Goal: Task Accomplishment & Management: Manage account settings

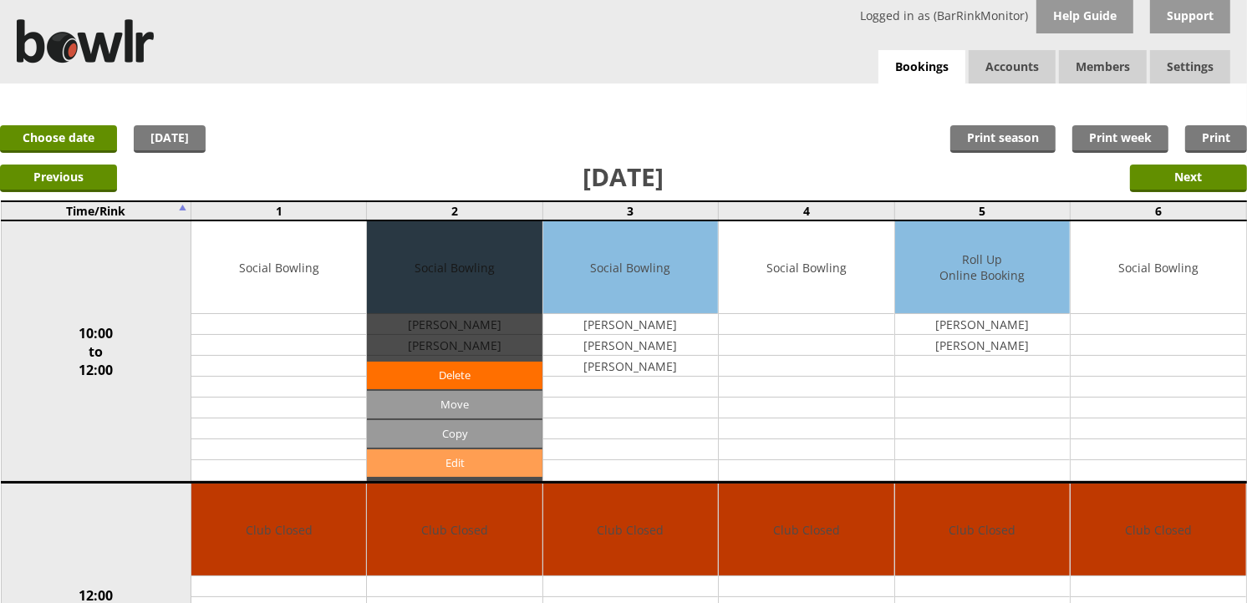
click at [491, 455] on link "Edit" at bounding box center [454, 464] width 175 height 28
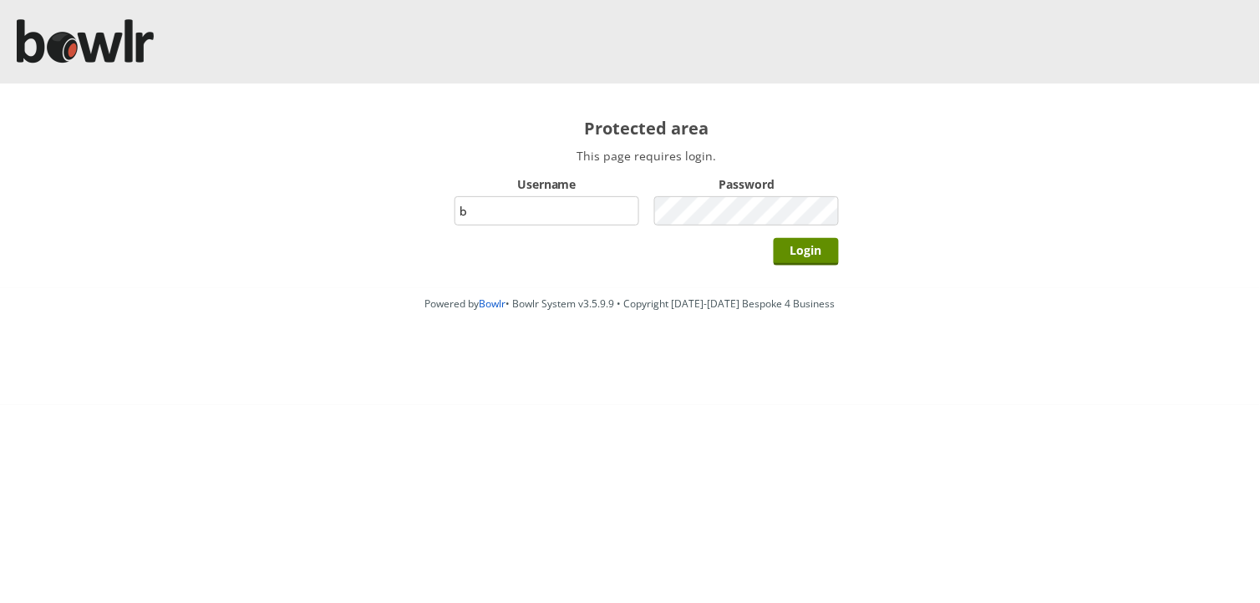
type input "BarRinkMonitor"
click at [774, 238] on input "Login" at bounding box center [806, 252] width 65 height 28
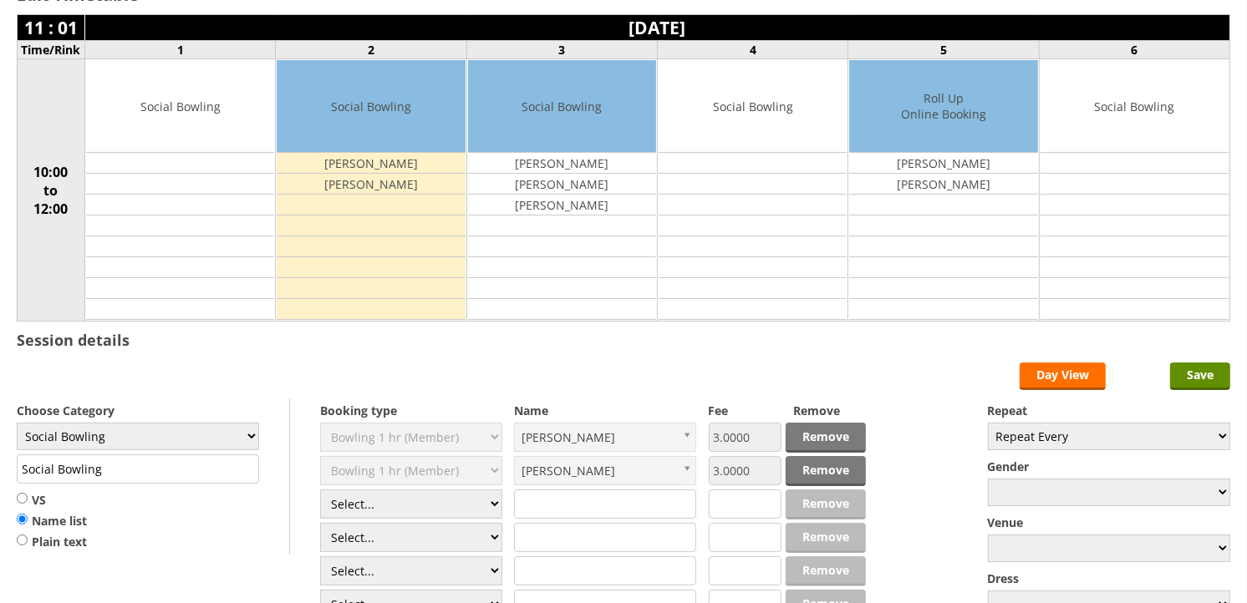
scroll to position [185, 0]
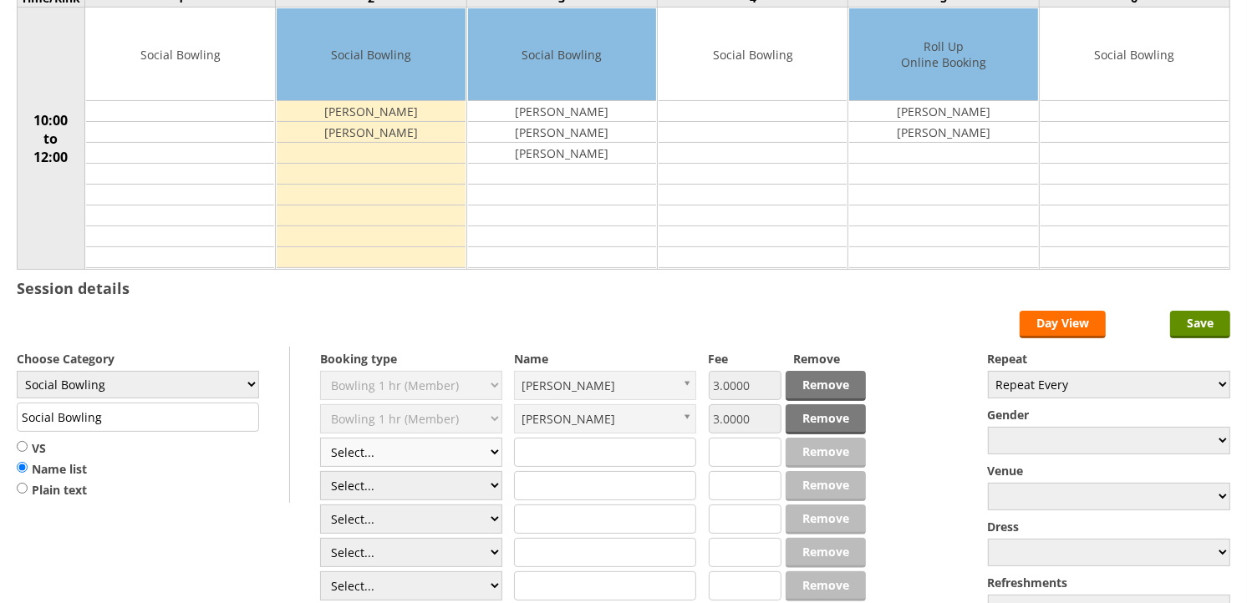
click at [378, 460] on select "Select... Club Competition (Member) Club Competition (Visitor) National (Member…" at bounding box center [411, 452] width 182 height 29
select select "1_54"
click at [320, 439] on select "Select... Club Competition (Member) Club Competition (Visitor) National (Member…" at bounding box center [411, 452] width 182 height 29
type input "3.0000"
click at [352, 481] on select "Select... Club Competition (Member) Club Competition (Visitor) National (Member…" at bounding box center [411, 485] width 182 height 29
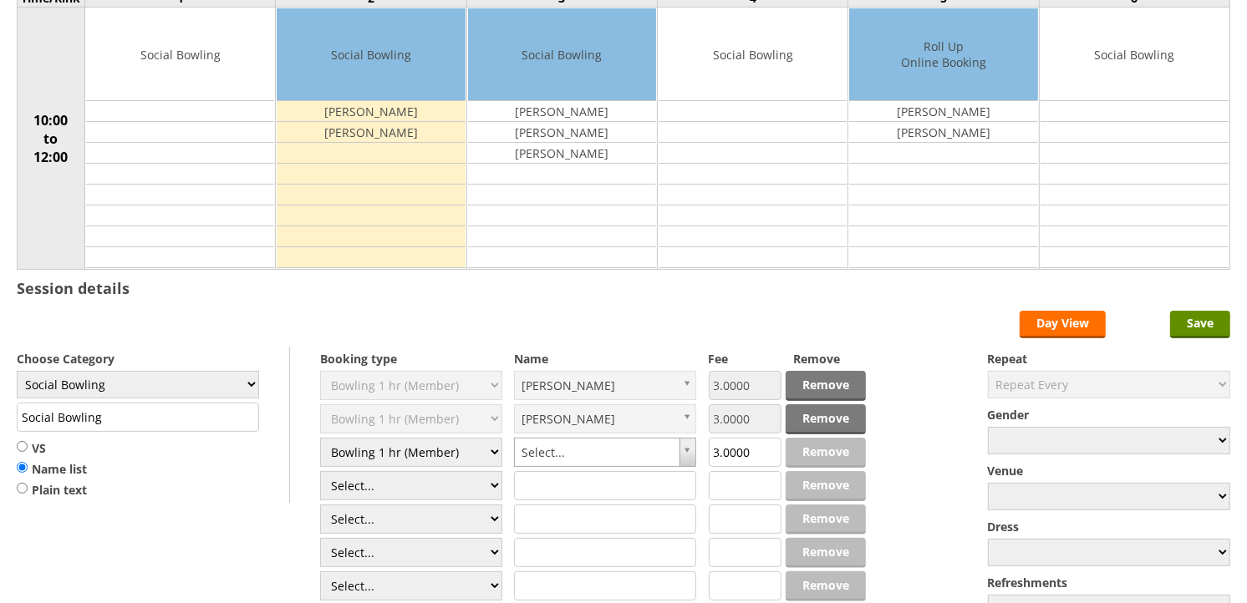
select select "1_54"
click at [320, 472] on select "Select... Club Competition (Member) Club Competition (Visitor) National (Member…" at bounding box center [411, 485] width 182 height 29
type input "3.0000"
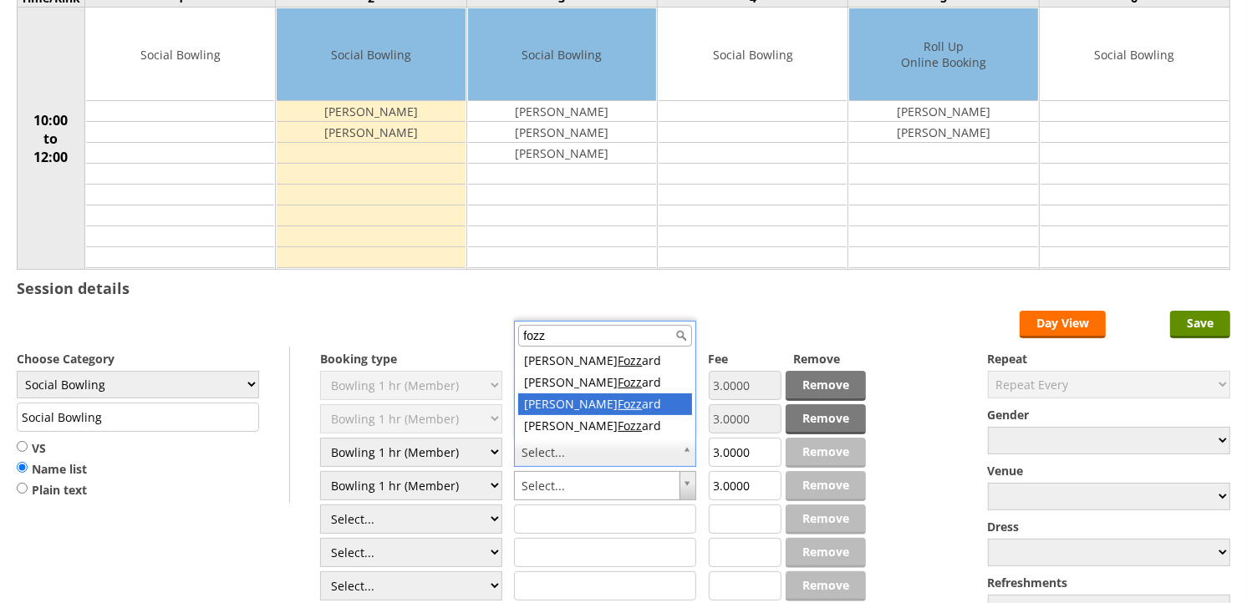
type input "fozz"
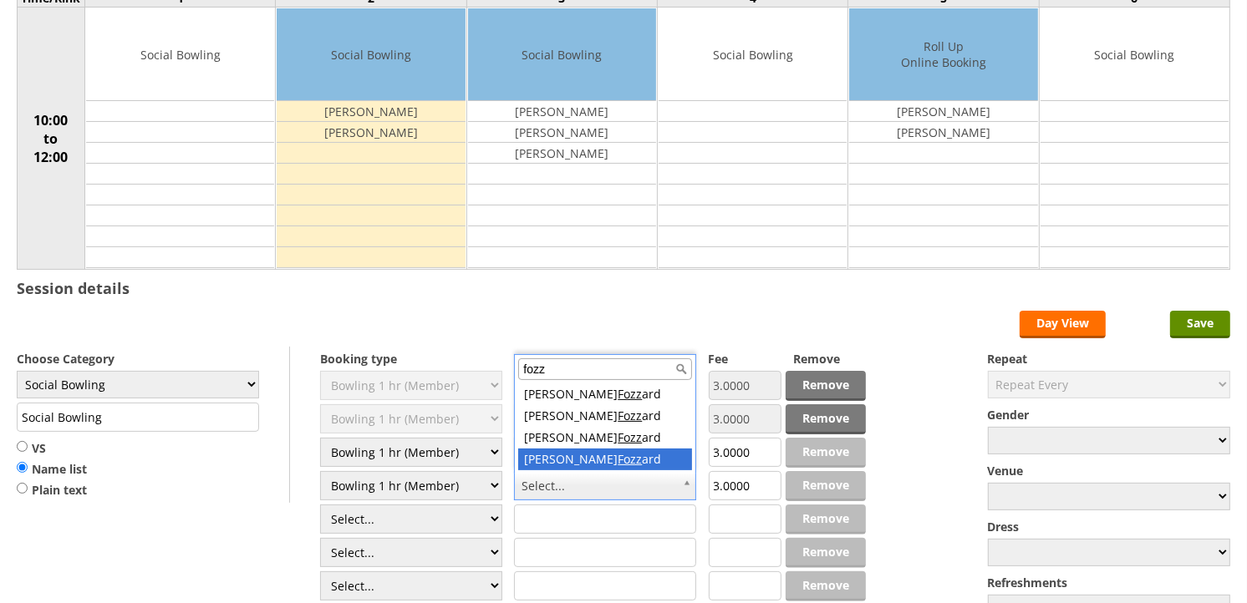
type input "fozz"
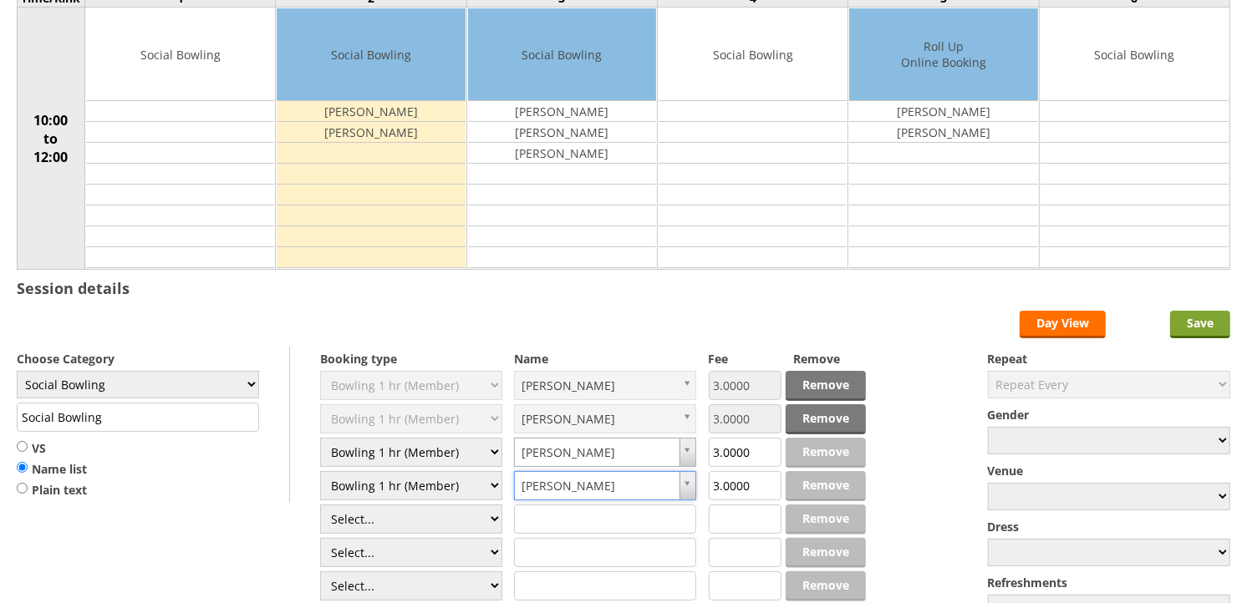
click at [1212, 322] on input "Save" at bounding box center [1200, 325] width 60 height 28
